Goal: Check status

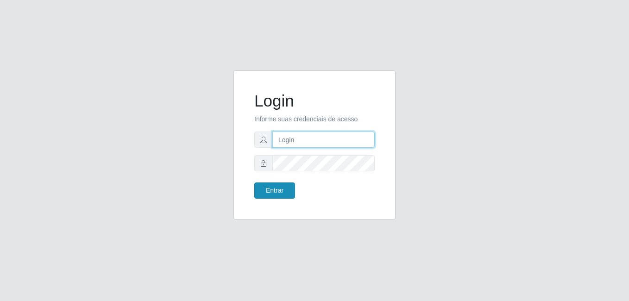
type input "samarab8@iwof"
click at [282, 193] on button "Entrar" at bounding box center [274, 190] width 41 height 16
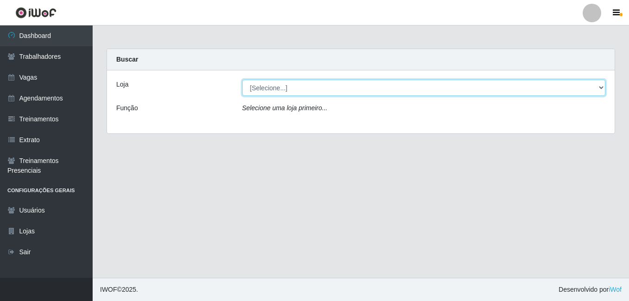
click at [377, 87] on select "[Selecione...] Bemais Supermercados - B8 [PERSON_NAME]" at bounding box center [423, 88] width 363 height 16
select select "413"
click at [242, 80] on select "[Selecione...] Bemais Supermercados - B8 [PERSON_NAME]" at bounding box center [423, 88] width 363 height 16
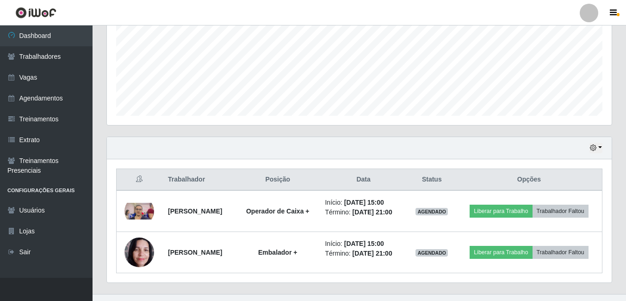
scroll to position [231, 0]
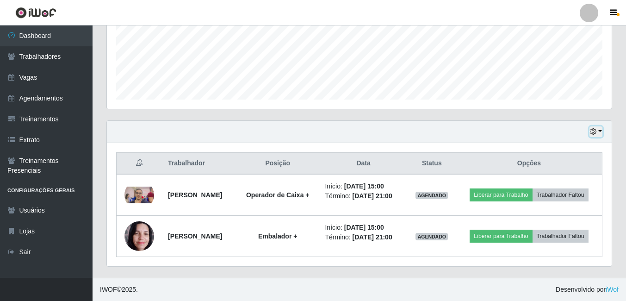
click at [600, 132] on button "button" at bounding box center [596, 131] width 13 height 11
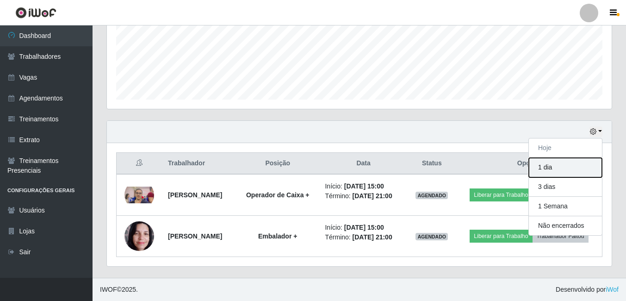
click at [563, 168] on button "1 dia" at bounding box center [565, 167] width 73 height 19
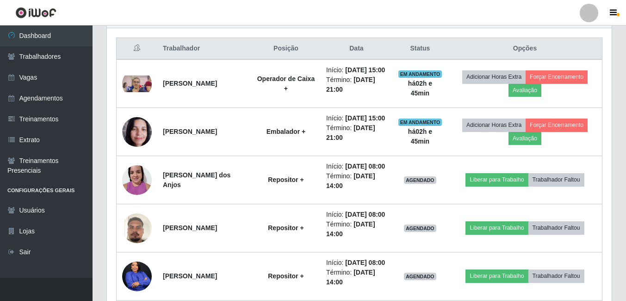
scroll to position [218, 0]
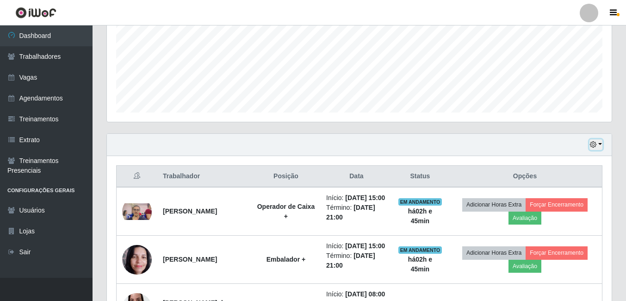
click at [599, 142] on button "button" at bounding box center [596, 144] width 13 height 11
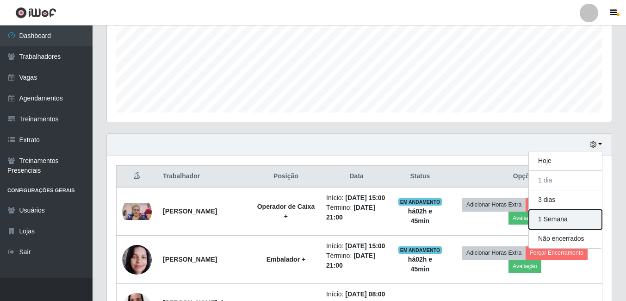
click at [569, 223] on button "1 Semana" at bounding box center [565, 219] width 73 height 19
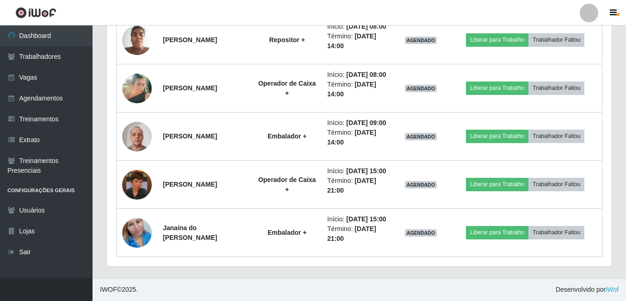
scroll to position [1133, 0]
